Goal: Task Accomplishment & Management: Complete application form

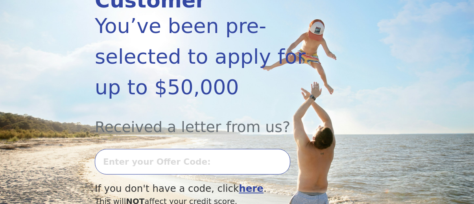
scroll to position [145, 0]
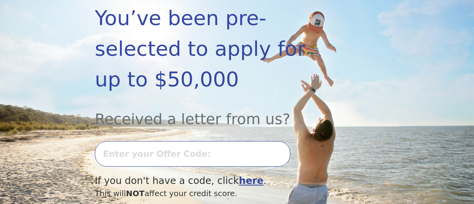
click at [118, 141] on input "text" at bounding box center [193, 154] width 196 height 26
type input "T0728L-69526"
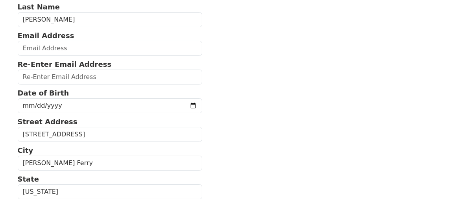
scroll to position [94, 0]
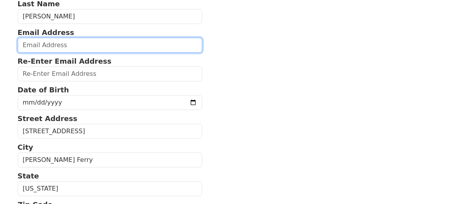
click at [52, 51] on input "email" at bounding box center [110, 45] width 185 height 15
type input "chefsal34@gmail.com"
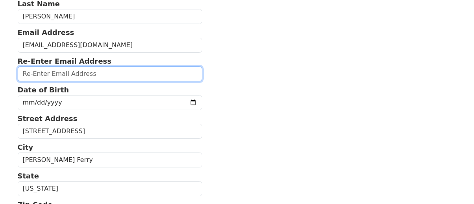
click at [48, 75] on input "email" at bounding box center [110, 74] width 185 height 15
type input "chefsal34@gmail.com"
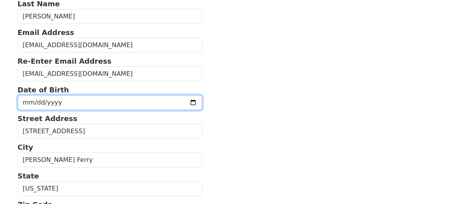
click at [27, 105] on input "date" at bounding box center [110, 102] width 185 height 15
type input "19838-07-14"
click at [51, 102] on input "19838-07-14" at bounding box center [110, 102] width 185 height 15
click at [64, 100] on input "date" at bounding box center [110, 102] width 185 height 15
type input "1983-07-14"
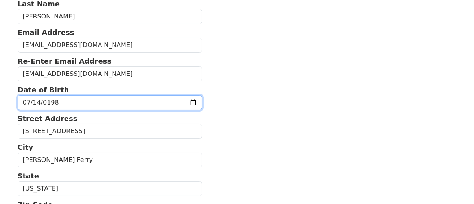
drag, startPoint x: 64, startPoint y: 100, endPoint x: 190, endPoint y: 165, distance: 141.7
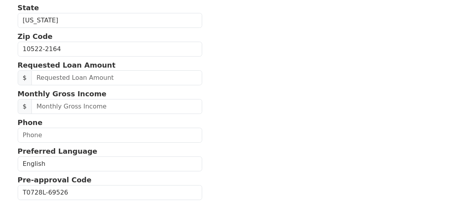
scroll to position [265, 0]
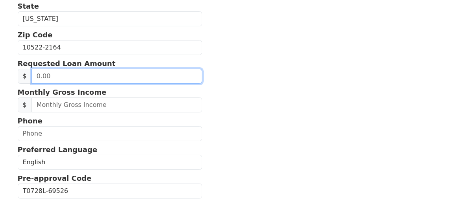
click at [75, 69] on input "text" at bounding box center [116, 76] width 171 height 15
type input "65,000.00"
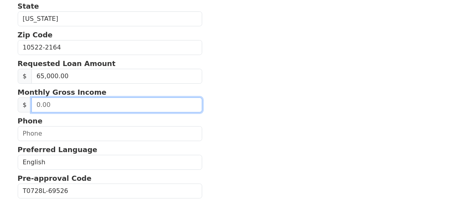
click at [47, 104] on input "text" at bounding box center [116, 105] width 171 height 15
type input "4,100.00"
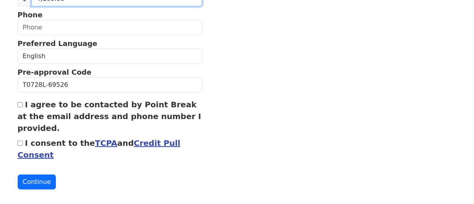
scroll to position [373, 0]
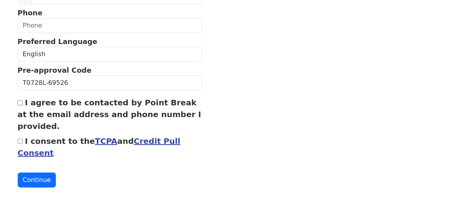
click at [20, 100] on input "I agree to be contacted by Point Break at the email address and phone number I …" at bounding box center [20, 102] width 5 height 5
checkbox input "true"
click at [20, 139] on input "I consent to the TCPA and Credit Pull Consent" at bounding box center [20, 141] width 5 height 5
checkbox input "true"
click at [36, 174] on button "Continue" at bounding box center [37, 180] width 39 height 15
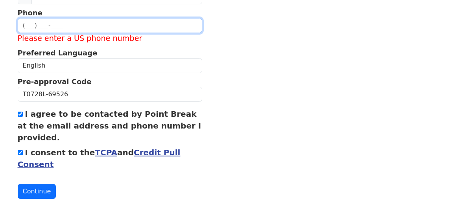
click at [56, 19] on input "text" at bounding box center [110, 25] width 185 height 15
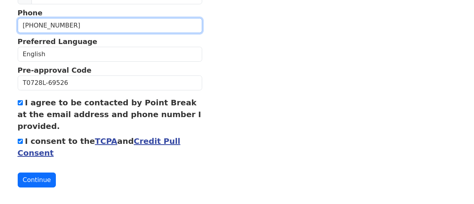
type input "(914) 486-8531"
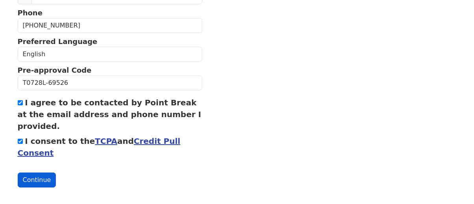
click at [29, 181] on button "Continue" at bounding box center [37, 180] width 39 height 15
